Goal: Task Accomplishment & Management: Manage account settings

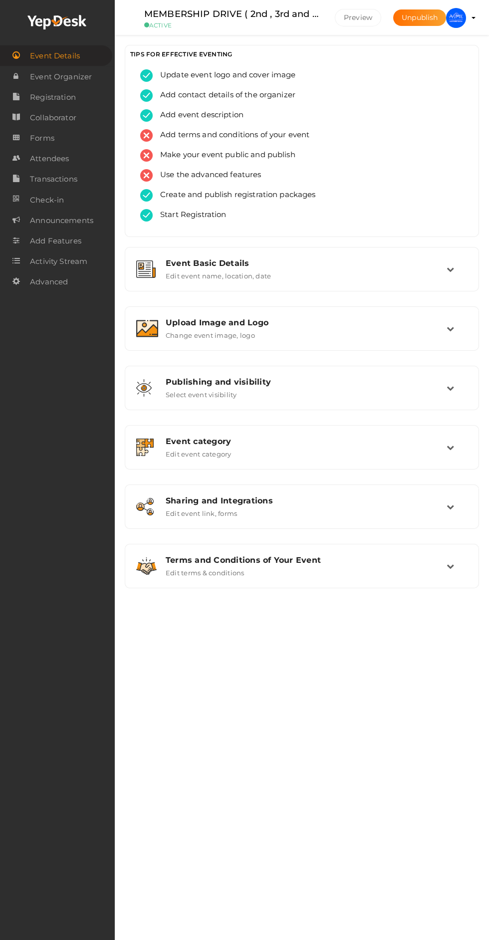
click at [464, 263] on td at bounding box center [456, 268] width 21 height 21
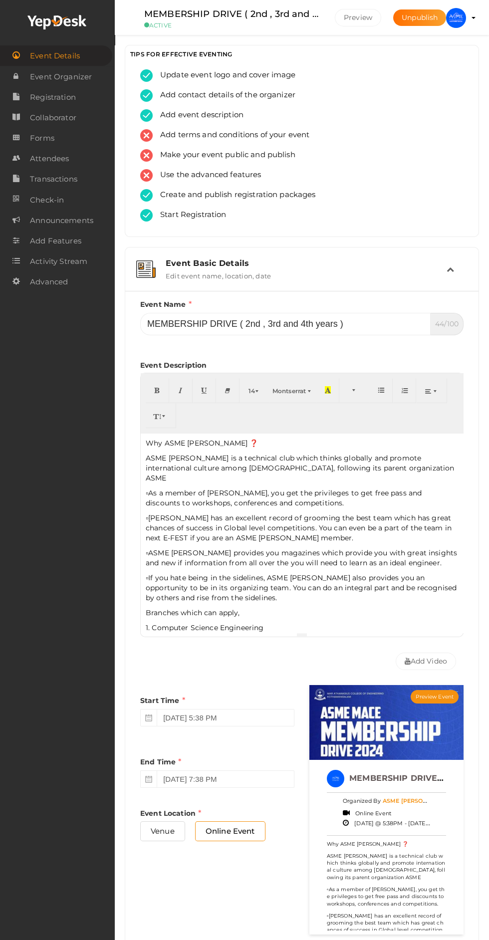
click at [459, 271] on td at bounding box center [456, 268] width 21 height 21
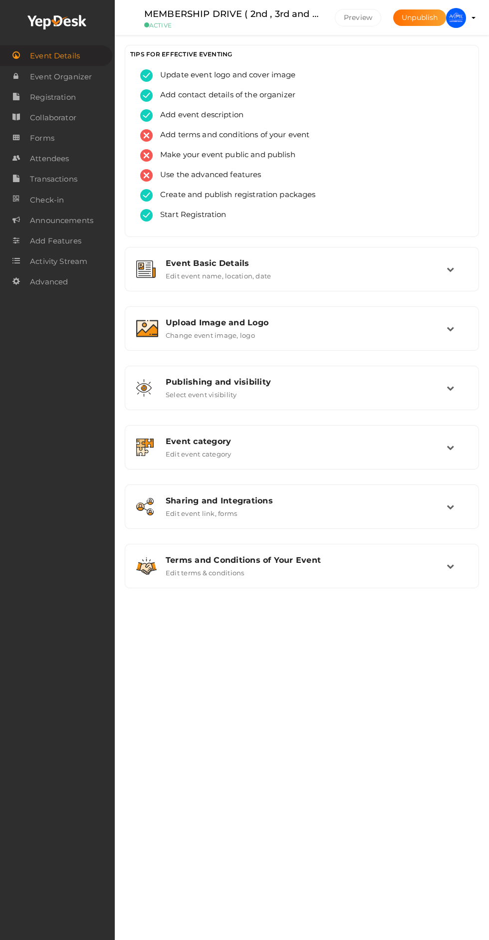
click at [450, 334] on td at bounding box center [456, 328] width 21 height 21
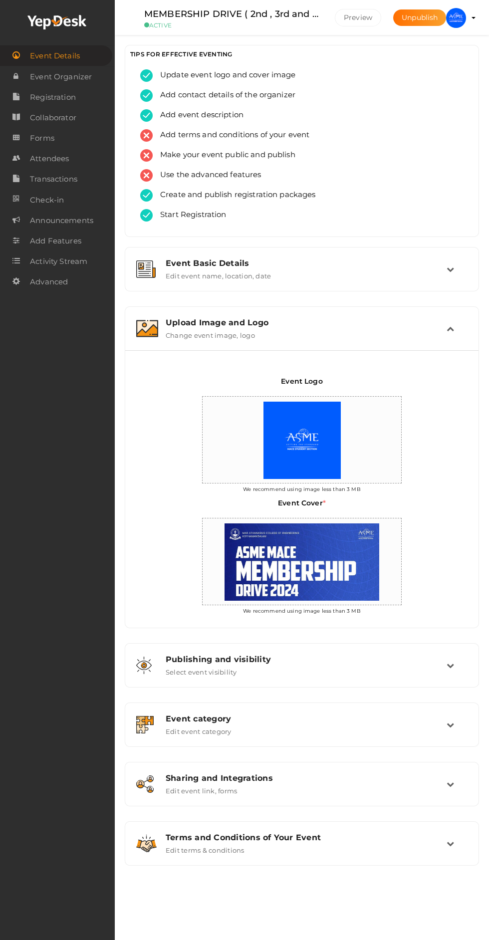
click at [459, 330] on td at bounding box center [456, 328] width 21 height 21
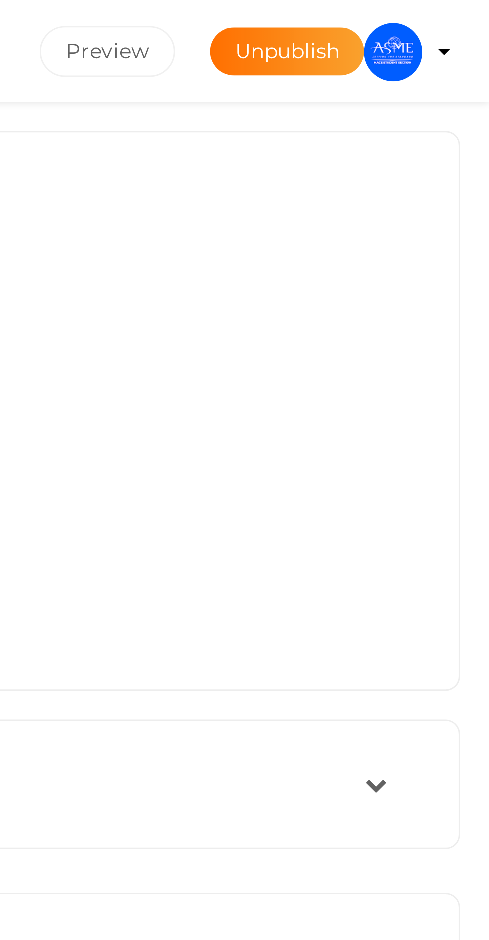
click at [457, 17] on img at bounding box center [456, 18] width 20 height 20
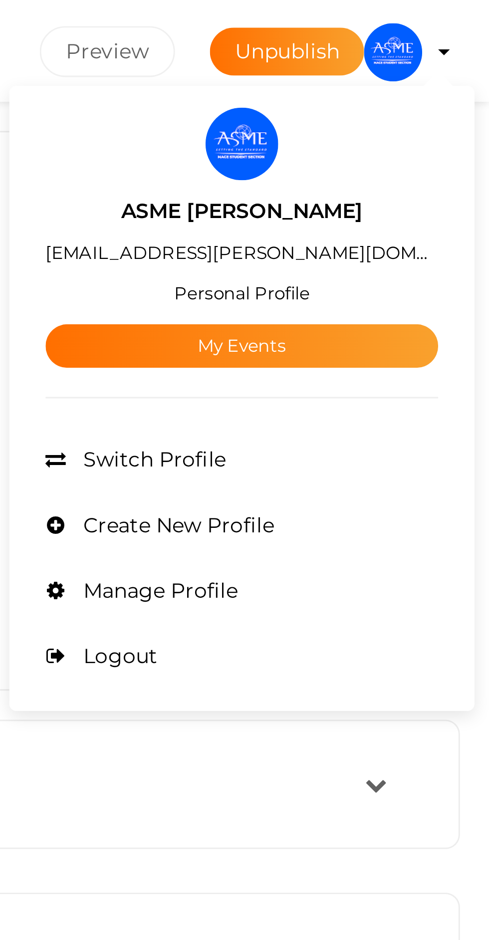
click at [442, 118] on link "My Events" at bounding box center [404, 118] width 135 height 15
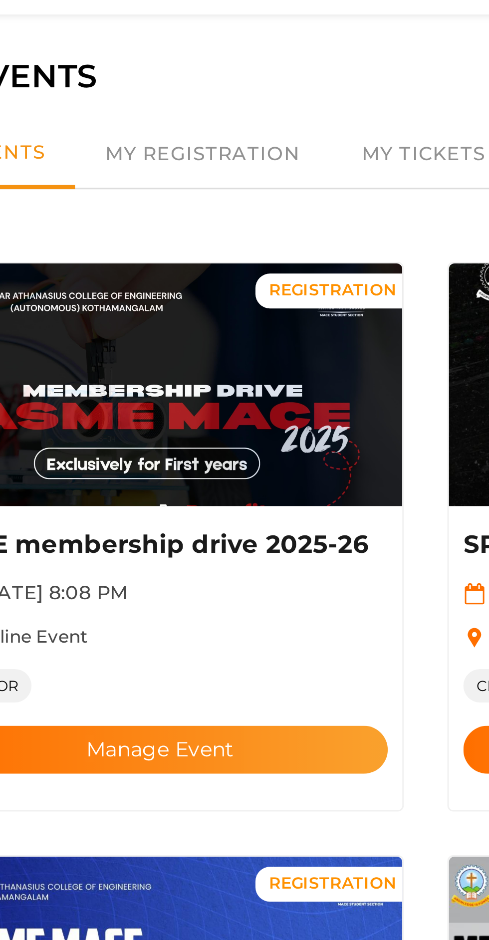
click at [183, 281] on button "Manage Event" at bounding box center [153, 289] width 156 height 16
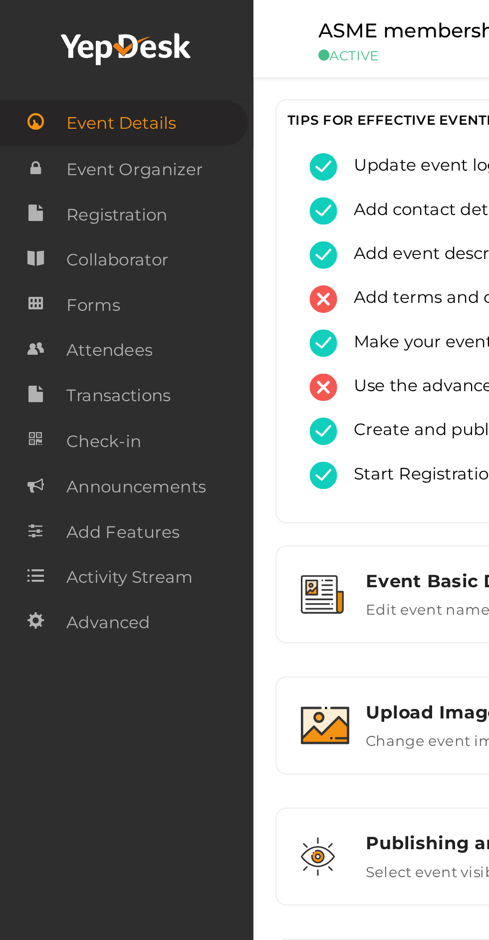
click at [32, 163] on span "Attendees" at bounding box center [49, 159] width 39 height 20
